Goal: Task Accomplishment & Management: Use online tool/utility

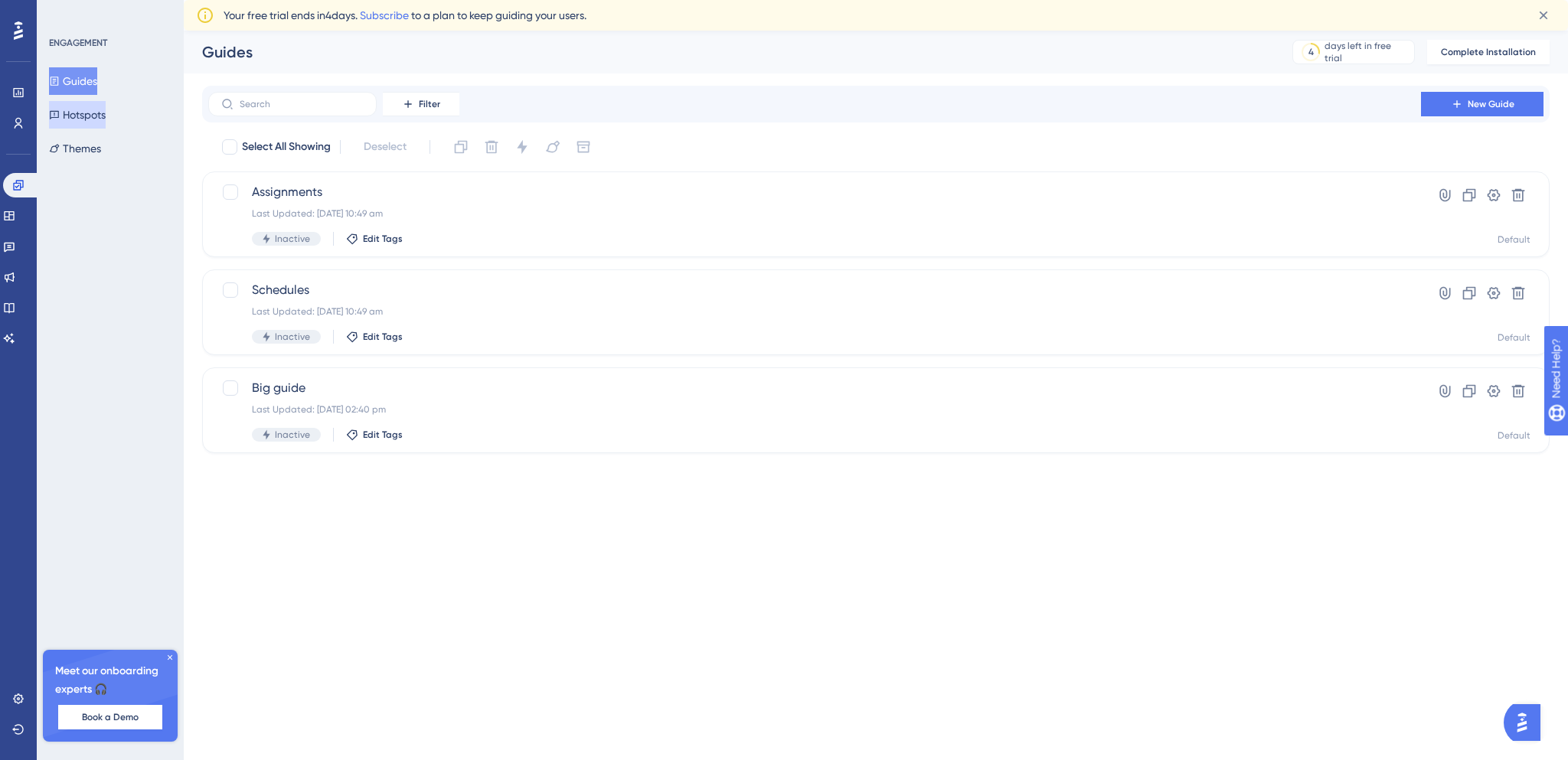
click at [106, 120] on button "Hotspots" at bounding box center [77, 114] width 57 height 27
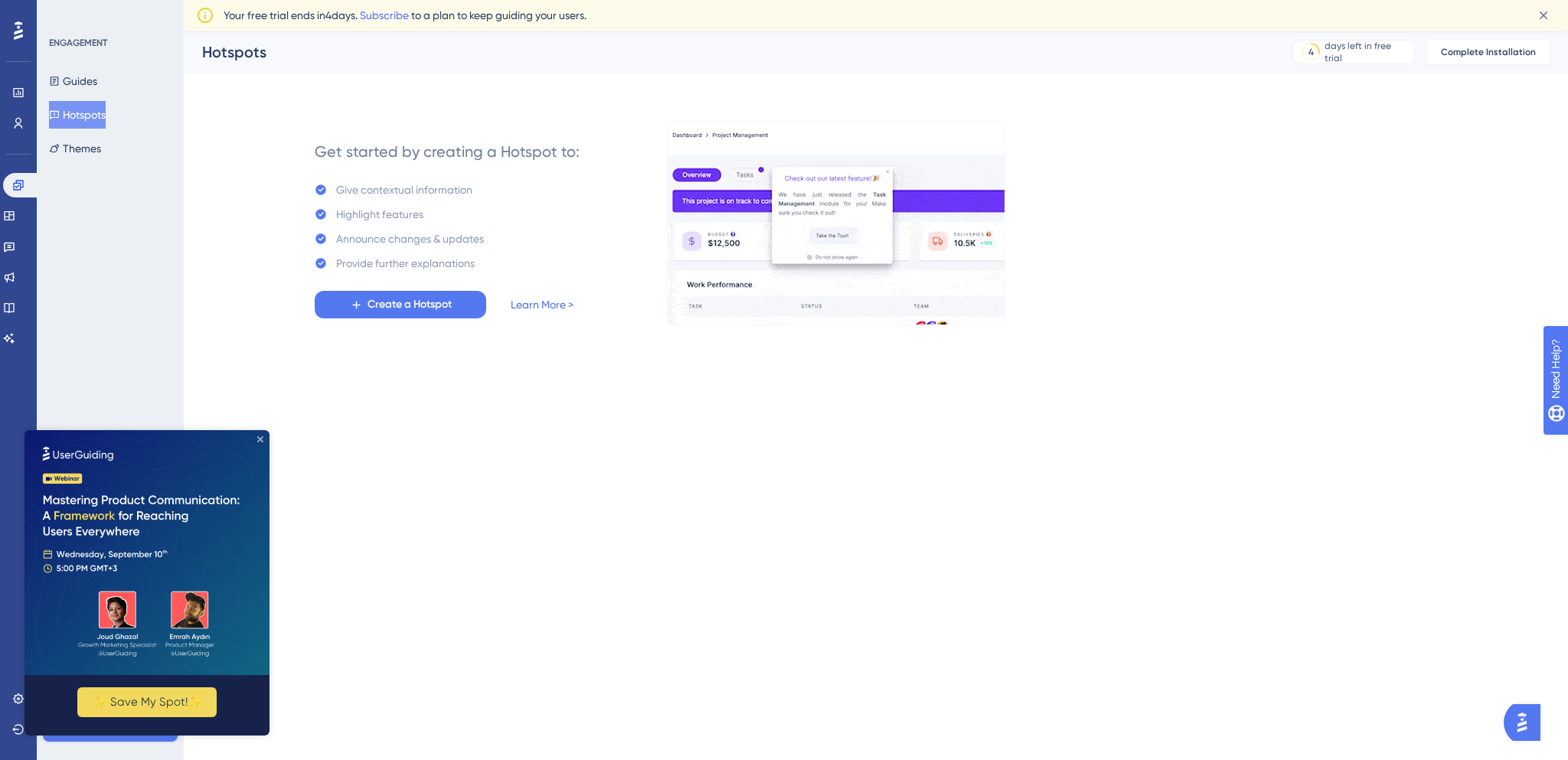
click at [261, 438] on icon "Close Preview" at bounding box center [260, 439] width 6 height 6
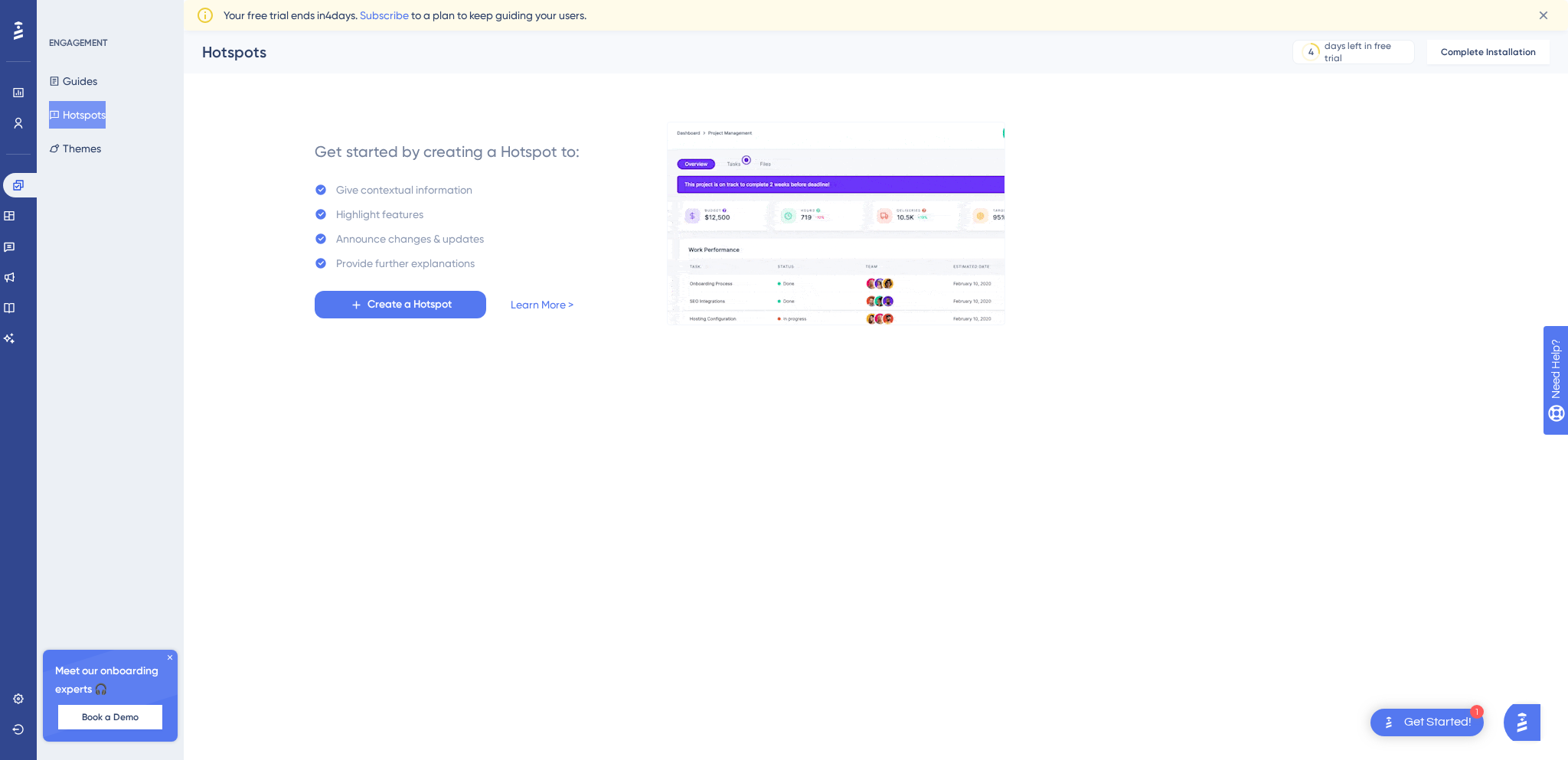
click at [1466, 720] on div "Get Started!" at bounding box center [1438, 722] width 68 height 17
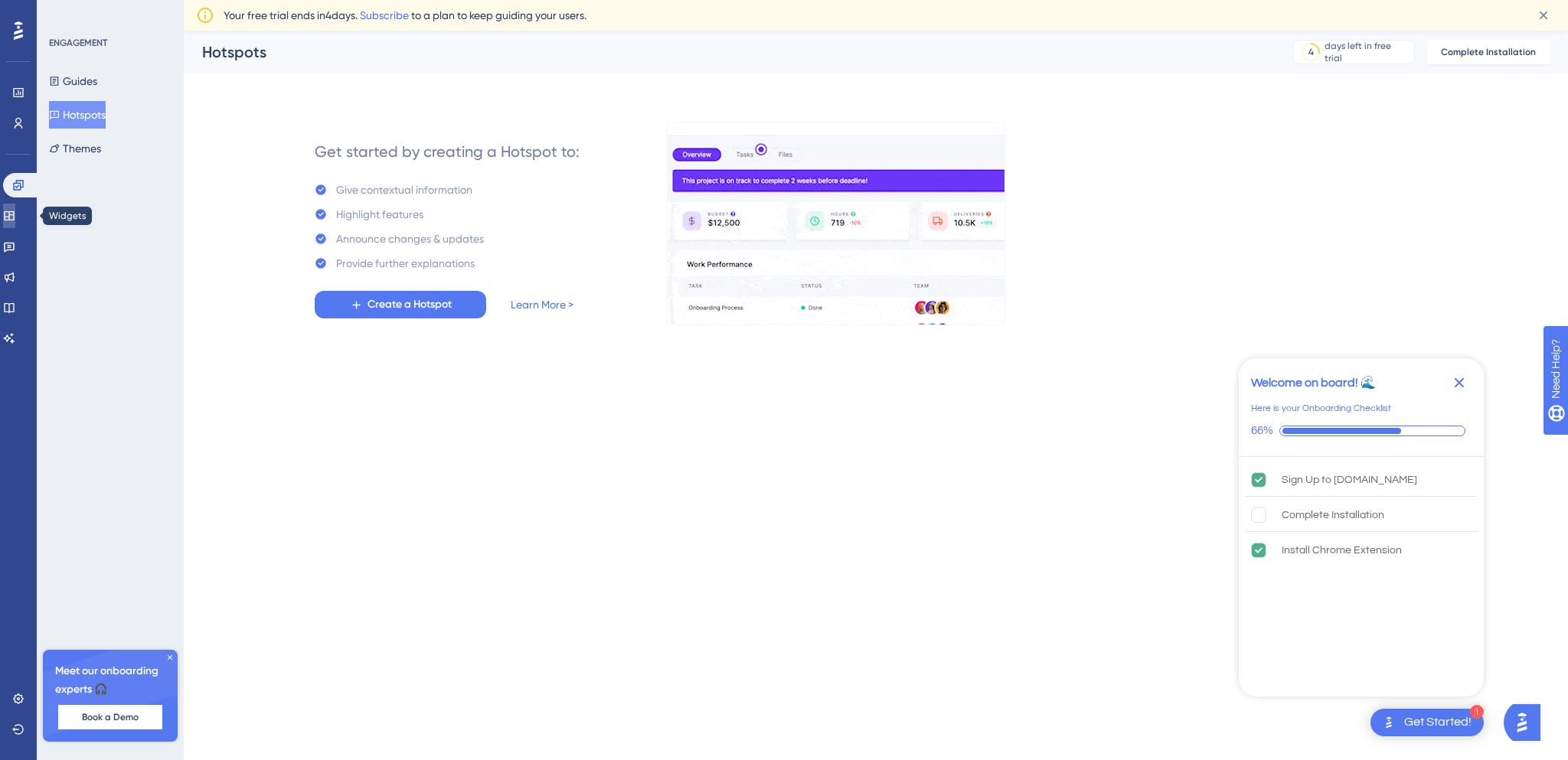
click at [16, 221] on icon at bounding box center [9, 216] width 12 height 12
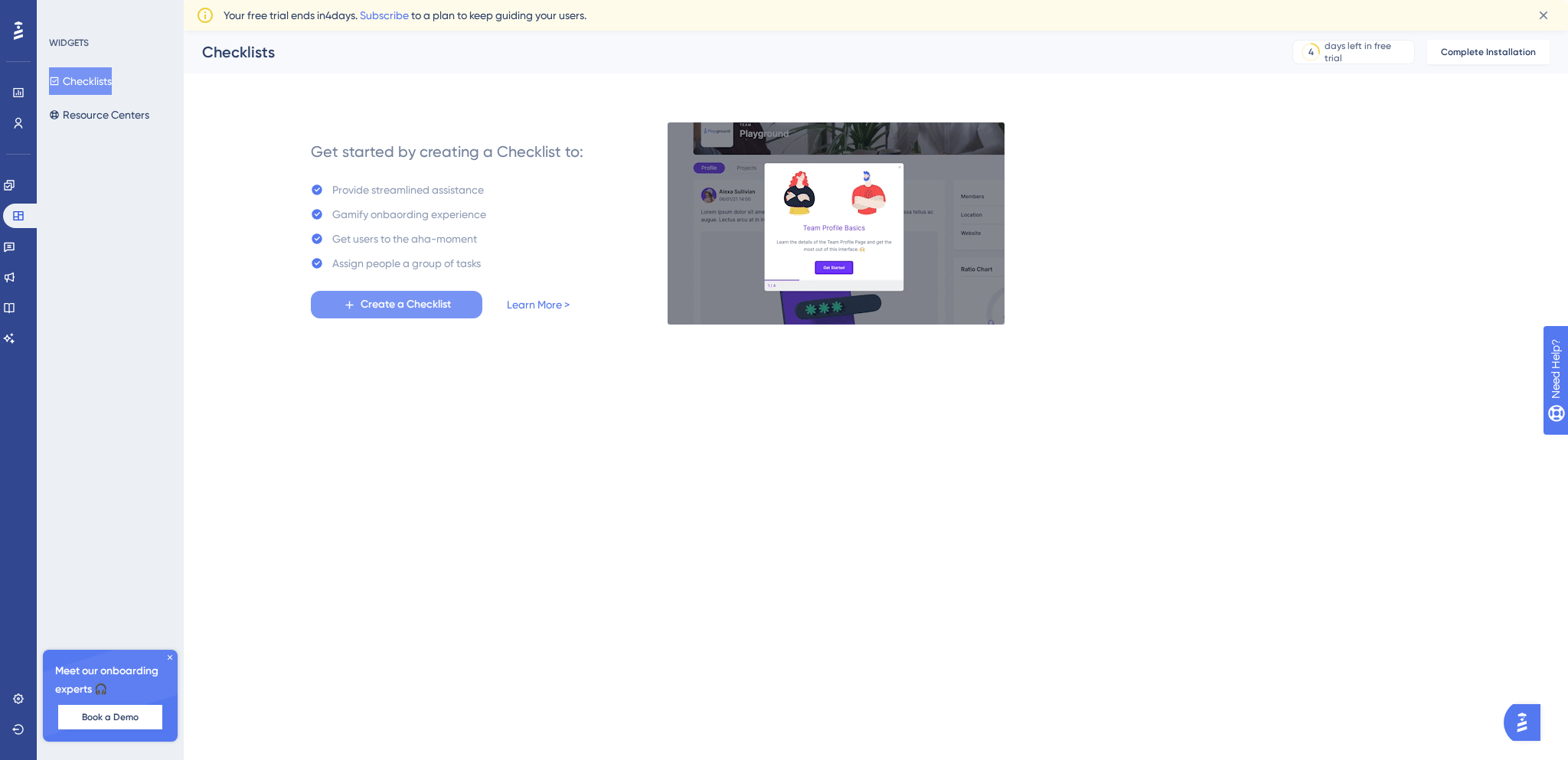
click at [391, 306] on span "Create a Checklist" at bounding box center [405, 305] width 90 height 18
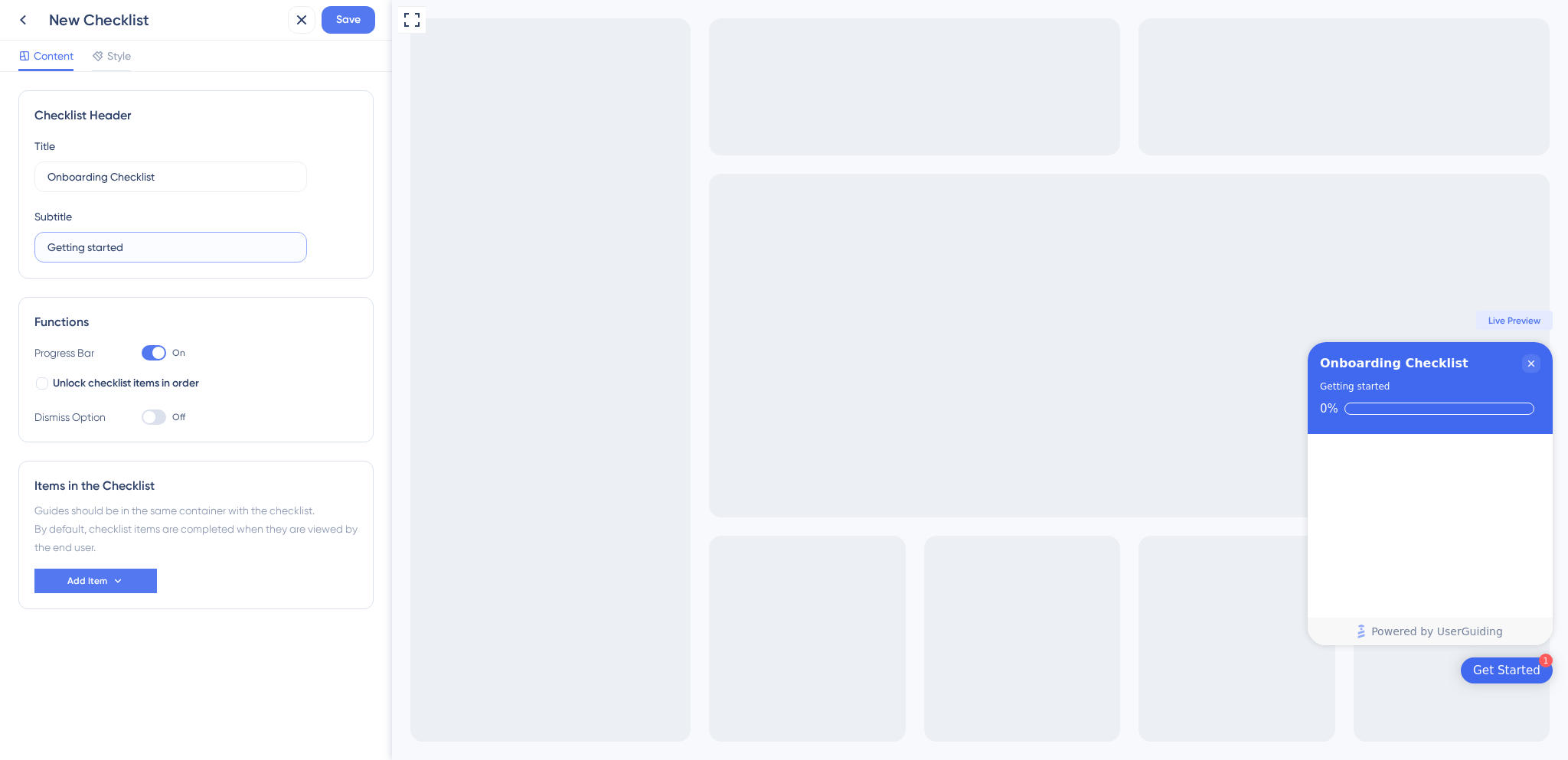
click at [129, 245] on input "Getting started" at bounding box center [170, 247] width 246 height 17
click at [112, 577] on icon at bounding box center [117, 581] width 12 height 12
click at [119, 622] on div "Guide Guide" at bounding box center [96, 624] width 78 height 31
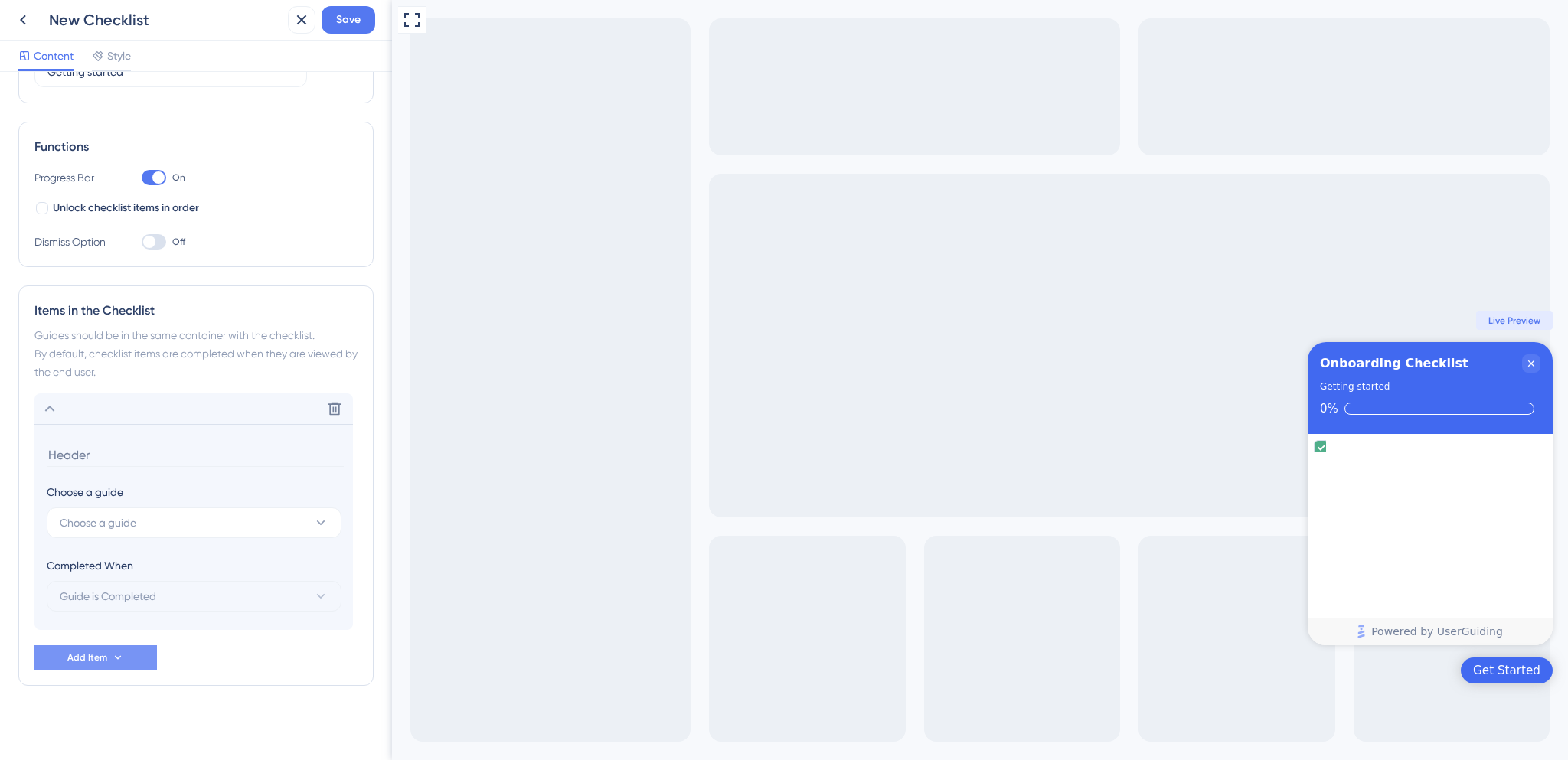
scroll to position [178, 0]
click at [175, 515] on button "Choose a guide" at bounding box center [194, 520] width 295 height 31
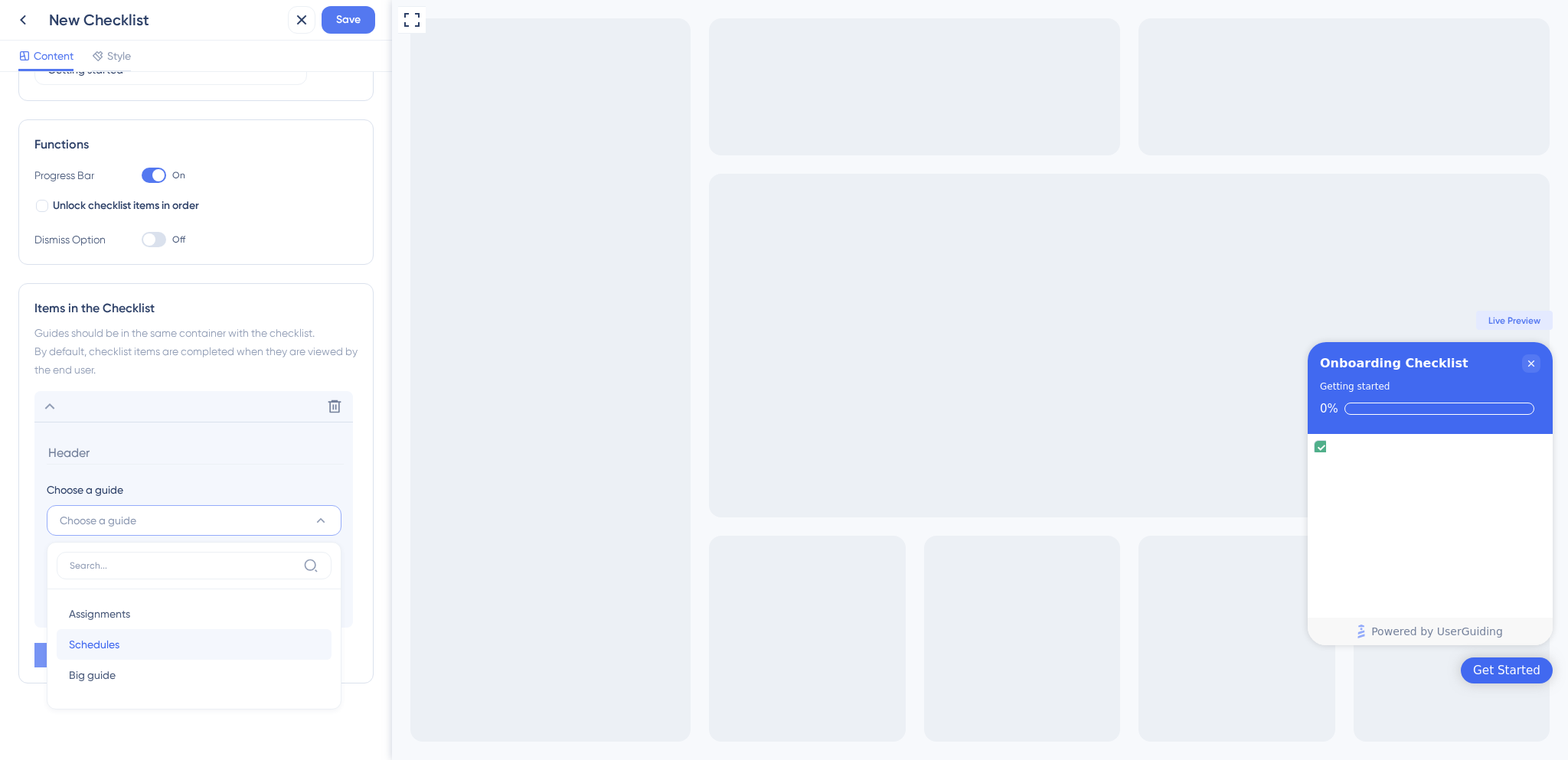
click at [147, 638] on div "Schedules Schedules" at bounding box center [193, 644] width 250 height 31
type input "Schedules"
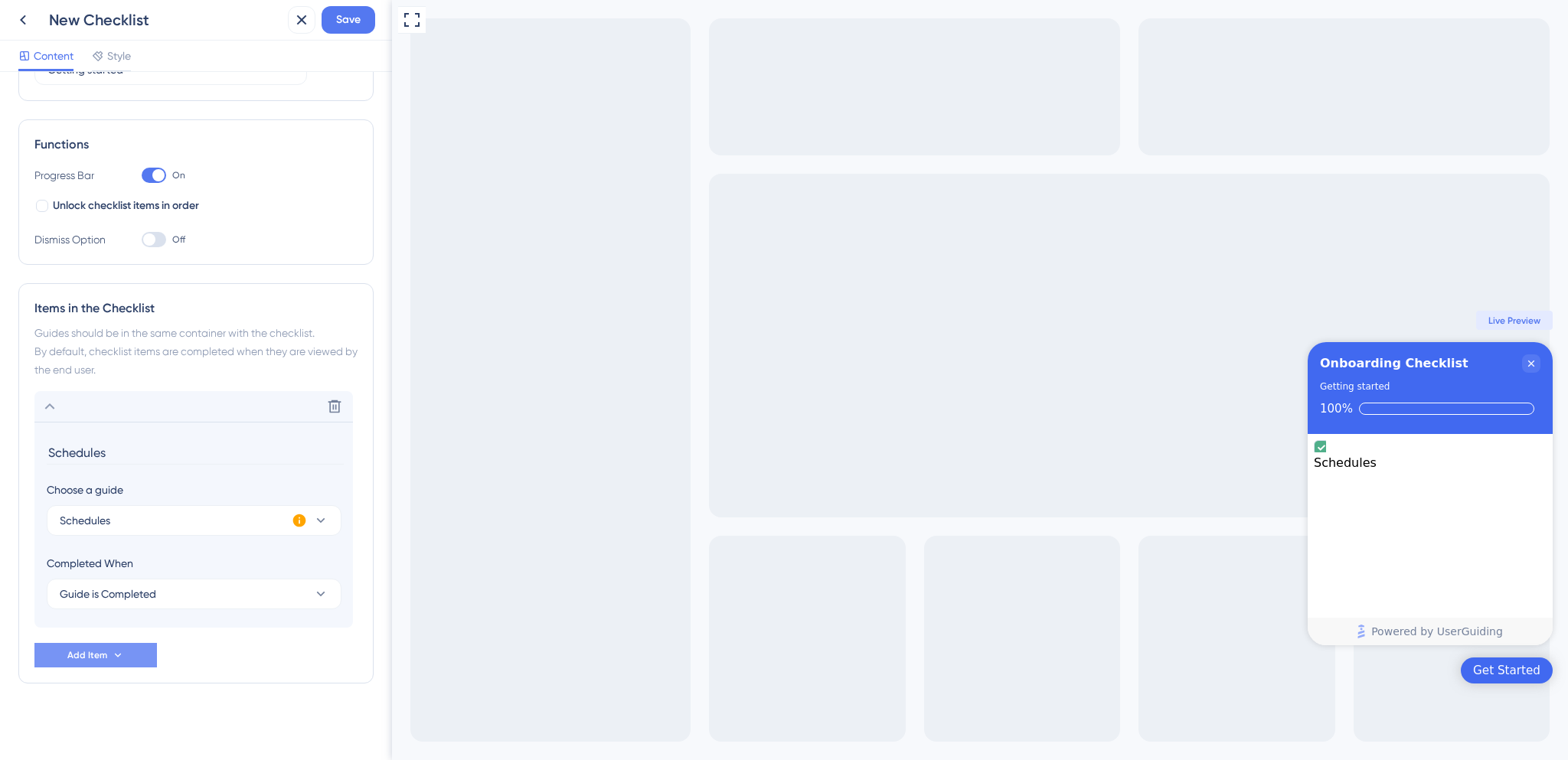
click at [300, 517] on icon at bounding box center [300, 521] width 13 height 13
click at [420, 541] on span "Activate Now" at bounding box center [400, 536] width 58 height 12
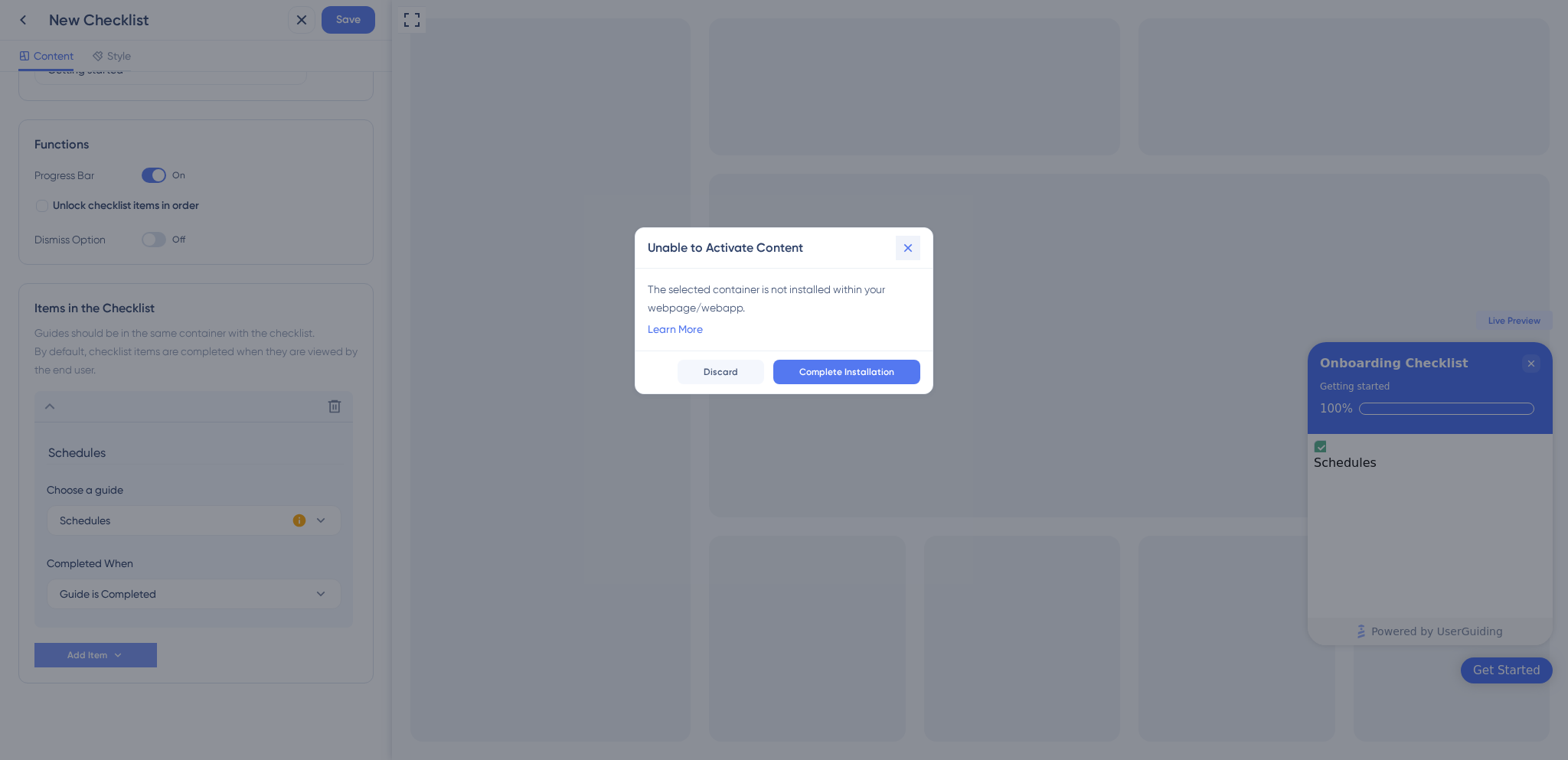
click at [908, 246] on icon at bounding box center [908, 248] width 8 height 8
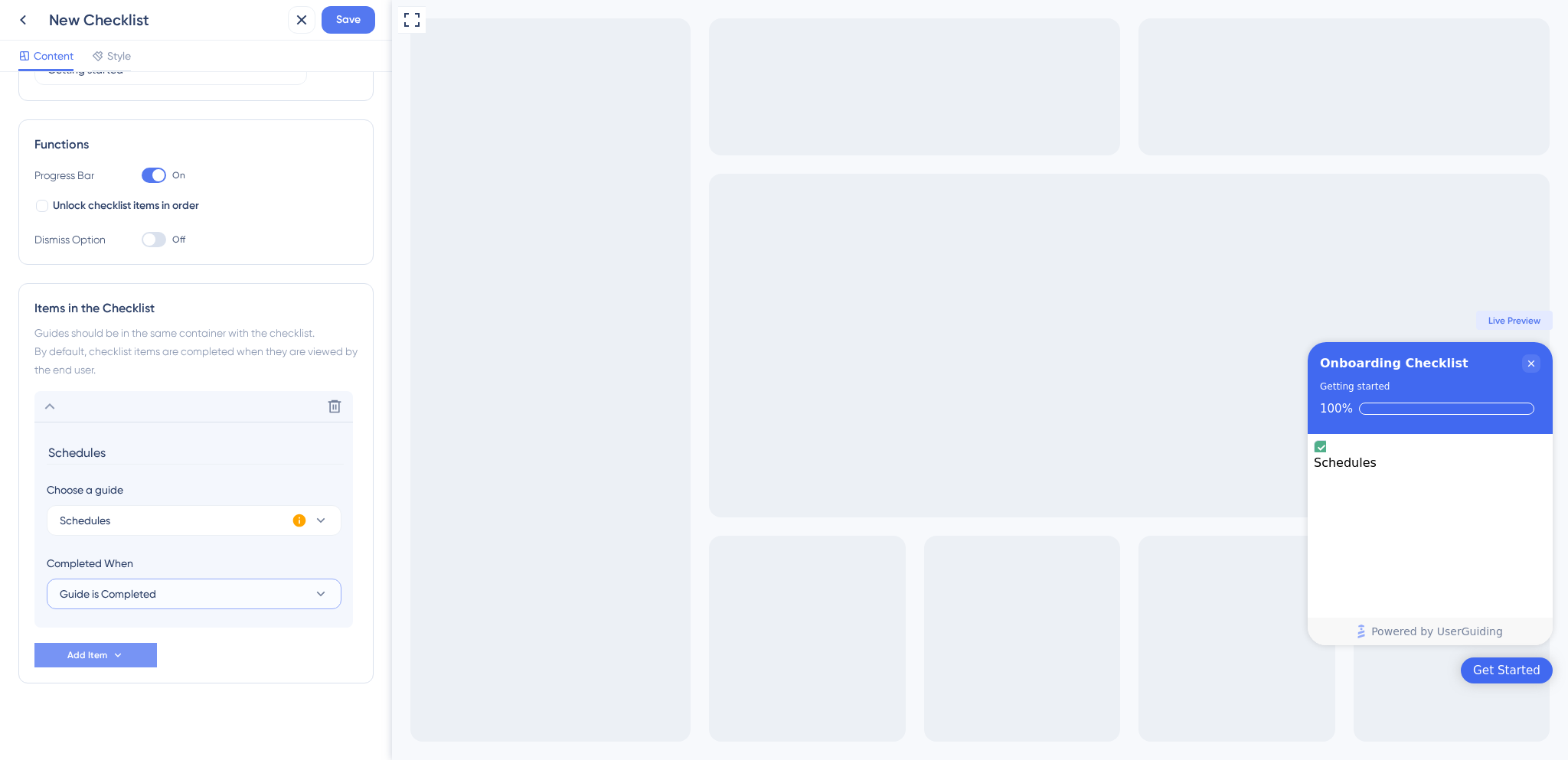
click at [298, 596] on button "Guide is Completed" at bounding box center [194, 593] width 295 height 31
click at [223, 640] on div "Guide is Completed Guide is Completed" at bounding box center [193, 640] width 250 height 31
click at [184, 707] on div "Checklist Header Title Onboarding Checklist Subtitle Getting started Functions …" at bounding box center [196, 328] width 355 height 832
click at [155, 652] on button "Add Item" at bounding box center [96, 655] width 122 height 25
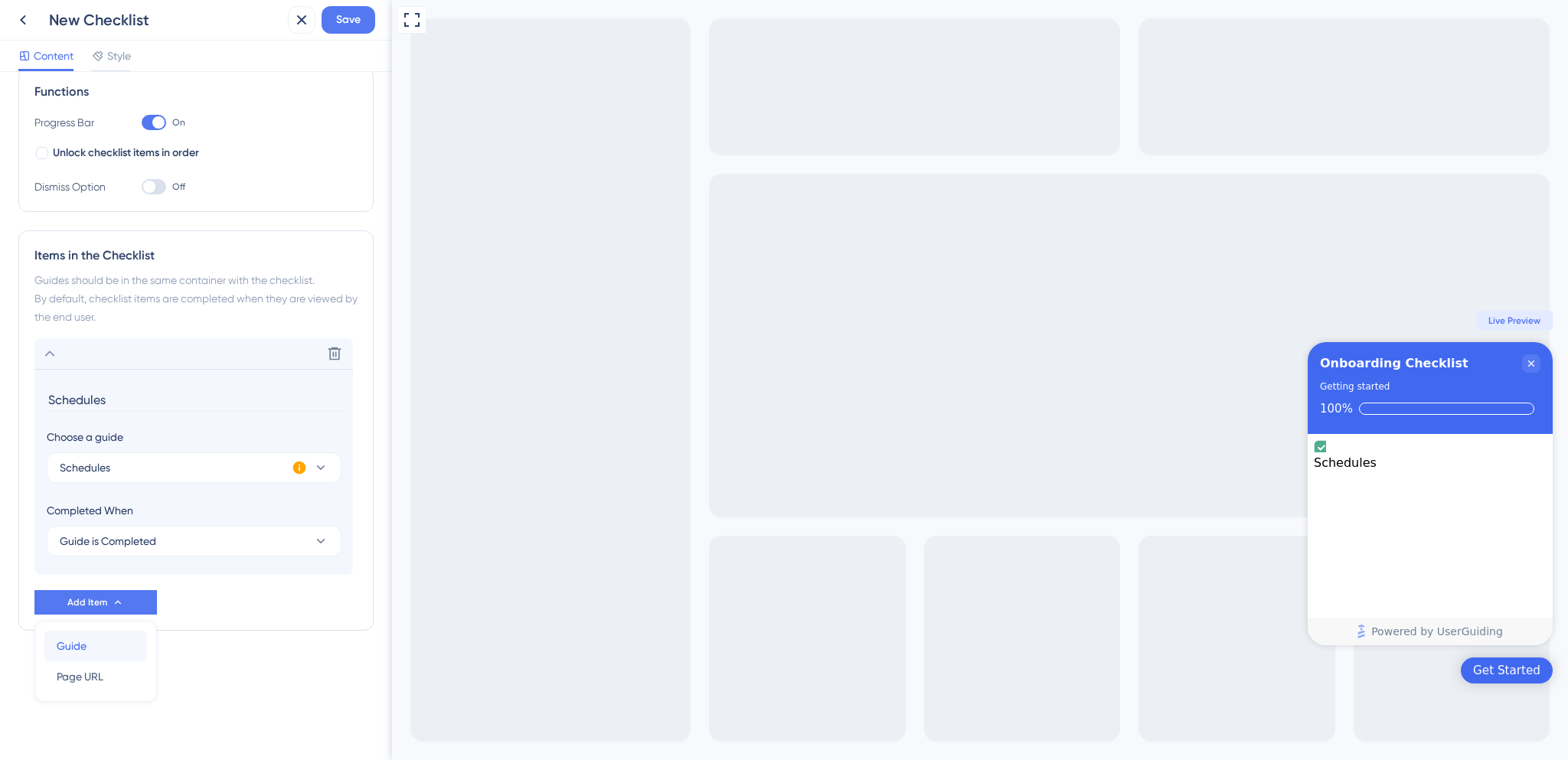
click at [123, 646] on div "Guide Guide" at bounding box center [96, 645] width 78 height 31
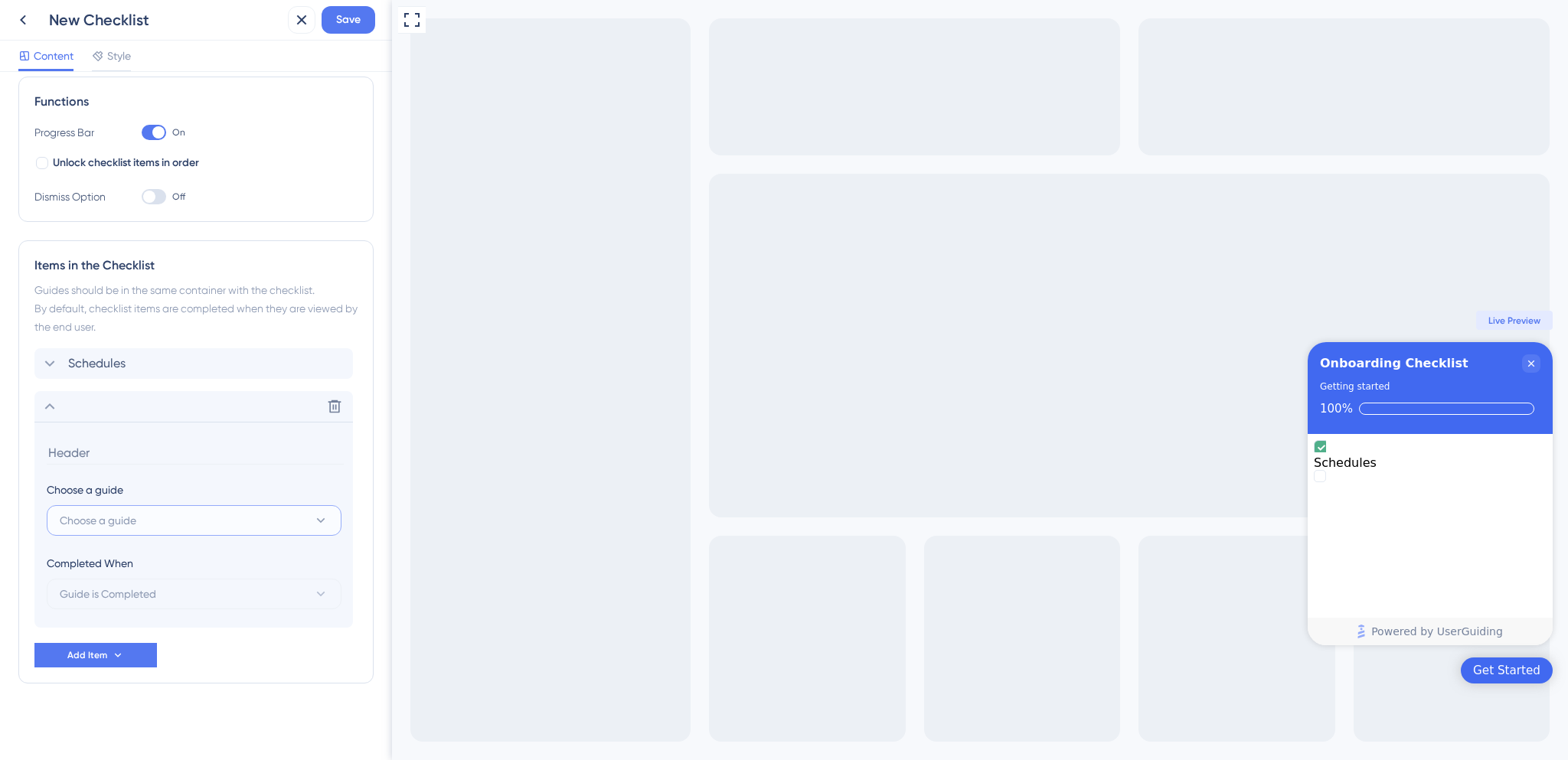
click at [154, 516] on button "Choose a guide" at bounding box center [194, 520] width 295 height 31
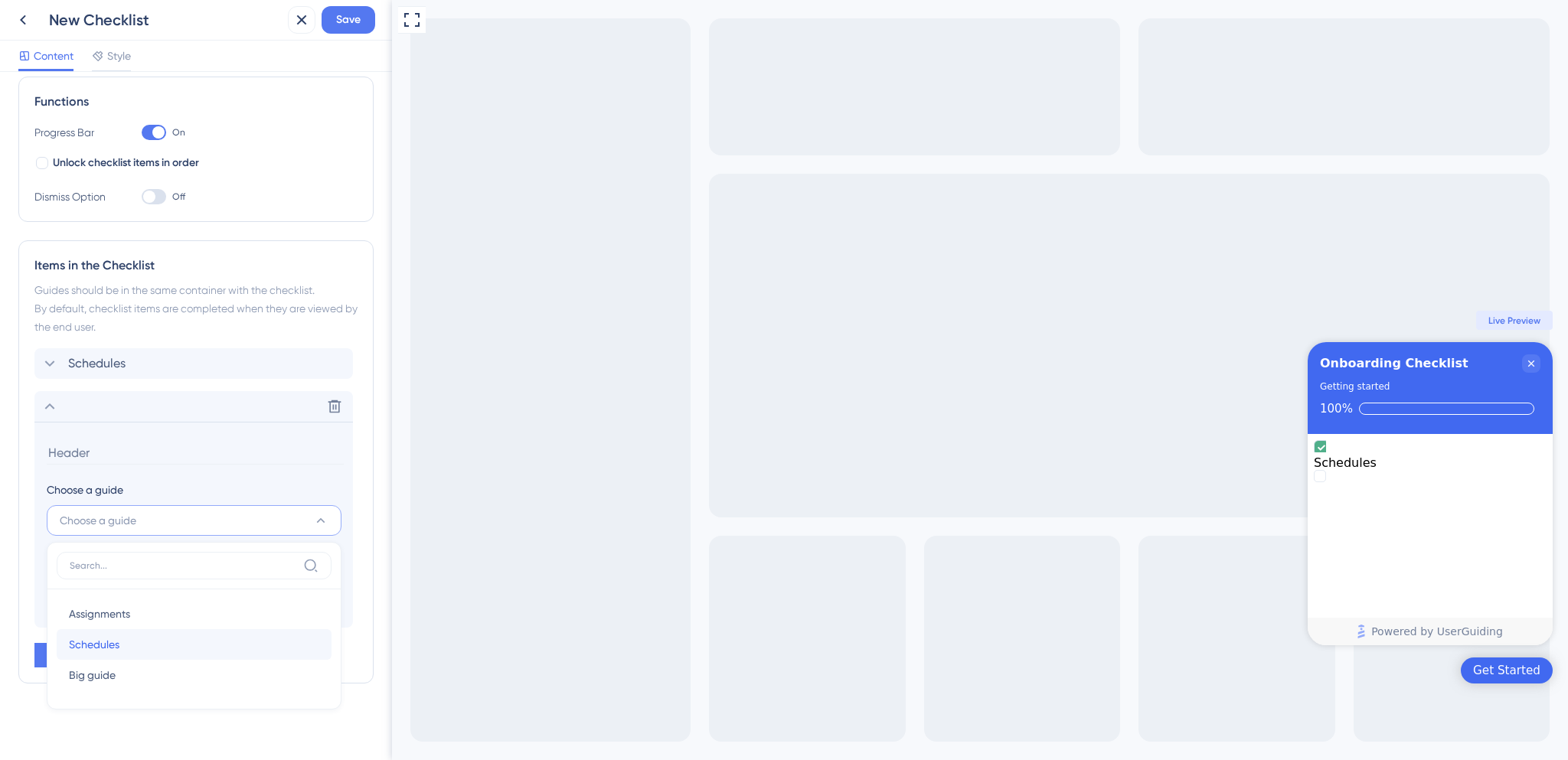
click at [148, 638] on div "Schedules Schedules" at bounding box center [193, 644] width 250 height 31
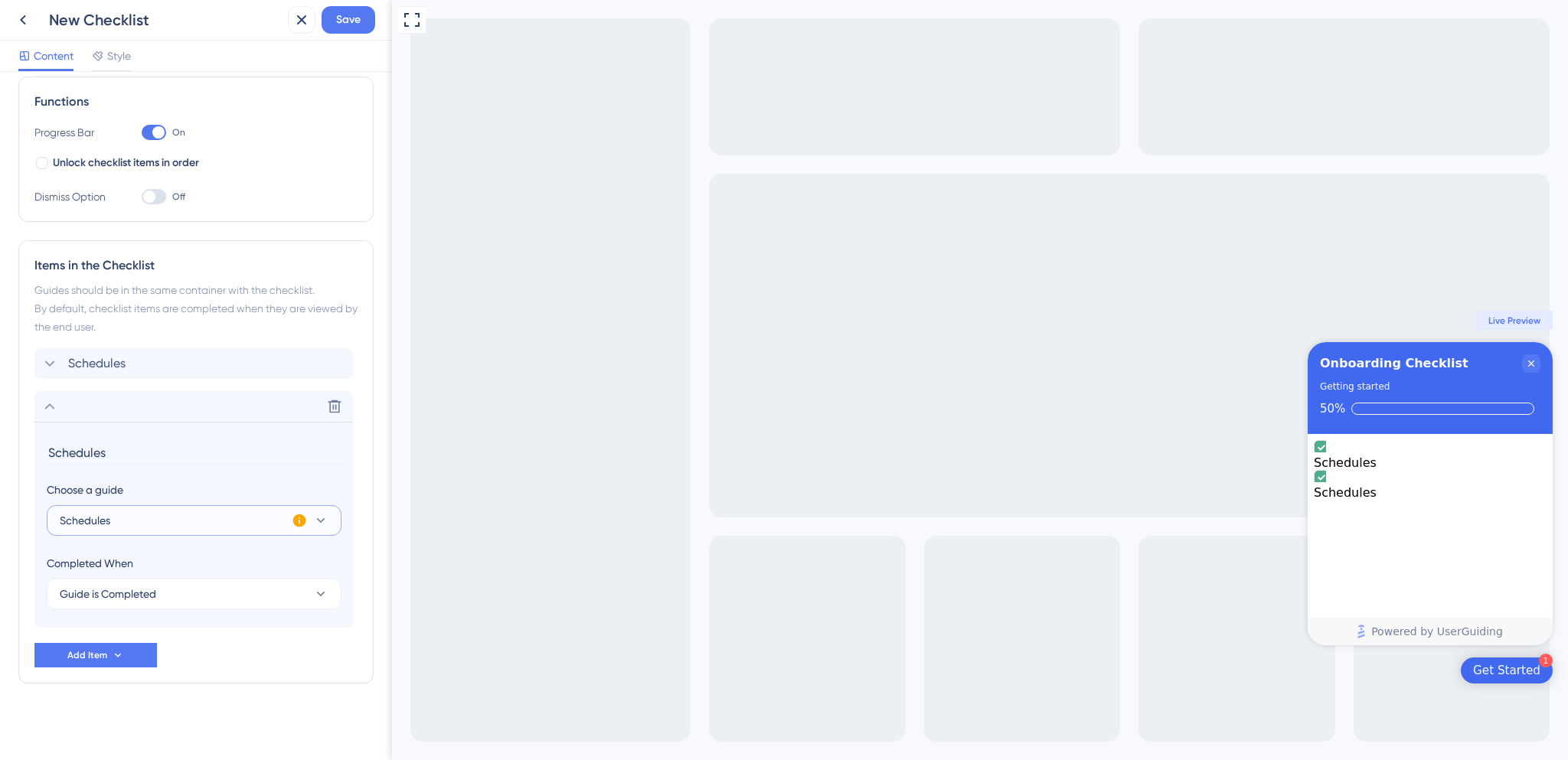
click at [126, 518] on button "Schedules" at bounding box center [194, 520] width 295 height 31
click at [127, 608] on span "Assignments" at bounding box center [99, 614] width 61 height 18
type input "Assignments"
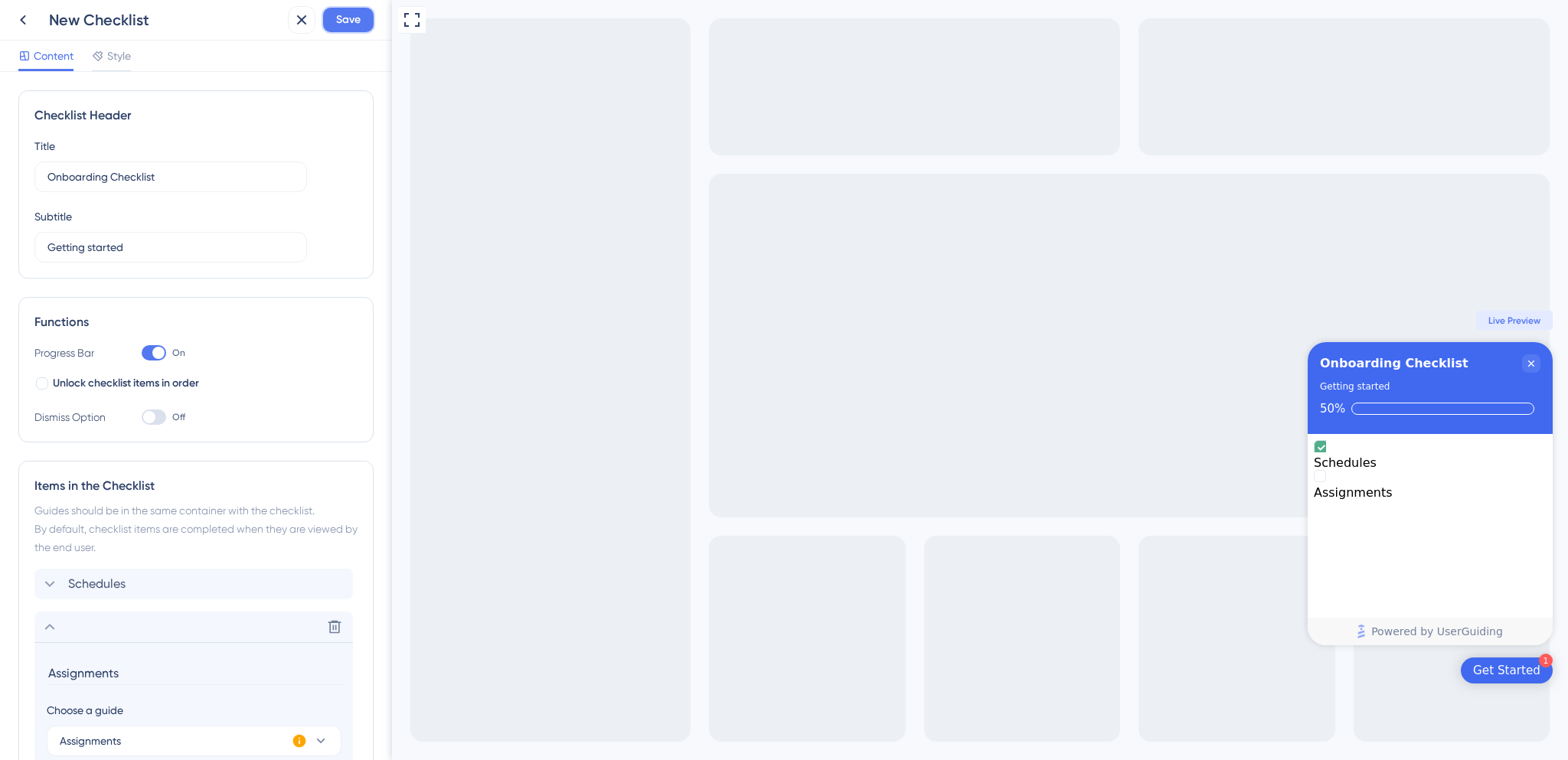
click at [344, 28] on span "Save" at bounding box center [349, 20] width 25 height 18
click at [181, 112] on div "Checklist Header" at bounding box center [196, 116] width 323 height 18
click at [54, 620] on icon at bounding box center [50, 627] width 18 height 18
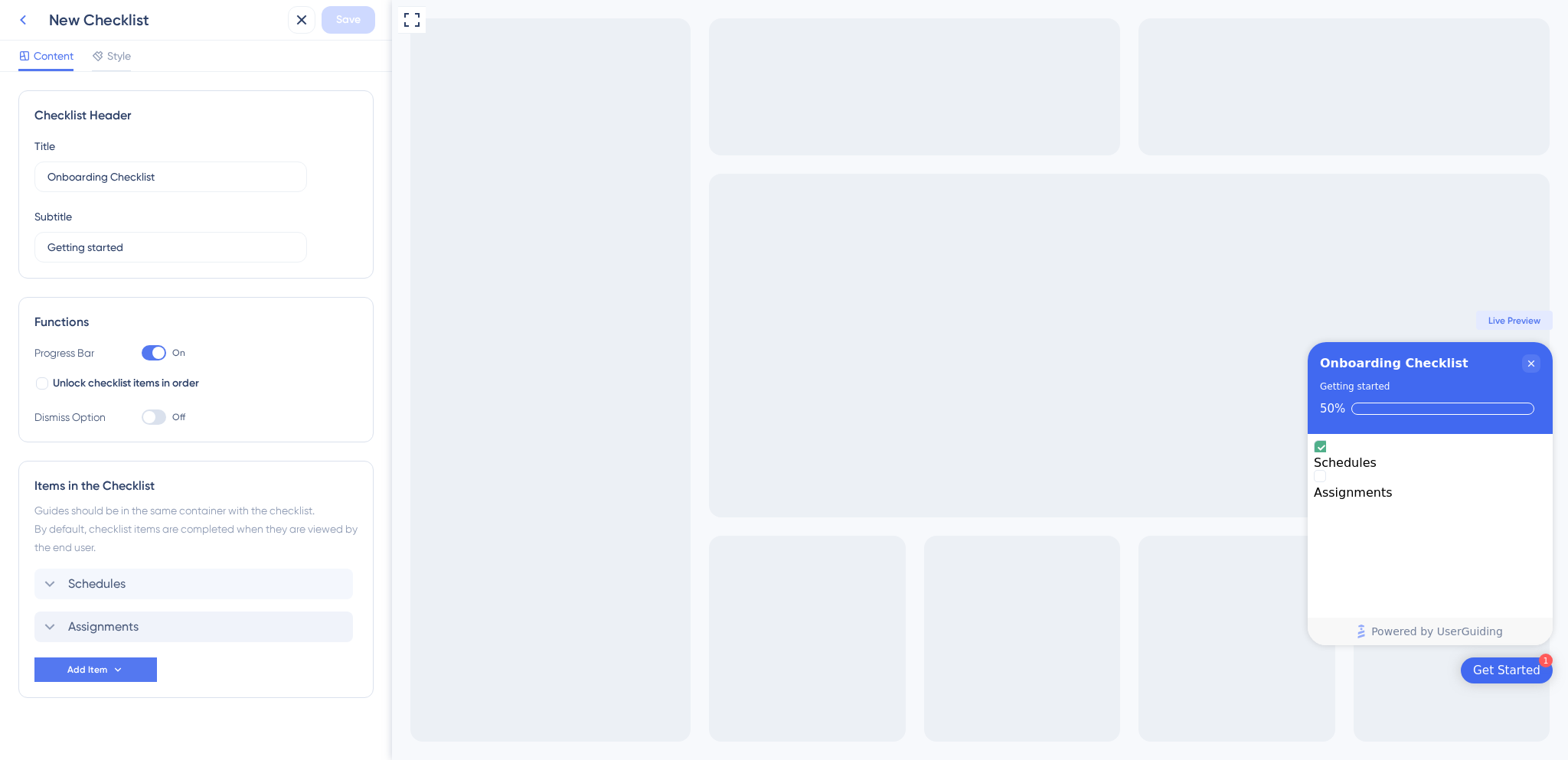
click at [26, 24] on icon at bounding box center [23, 20] width 18 height 18
